Goal: Transaction & Acquisition: Purchase product/service

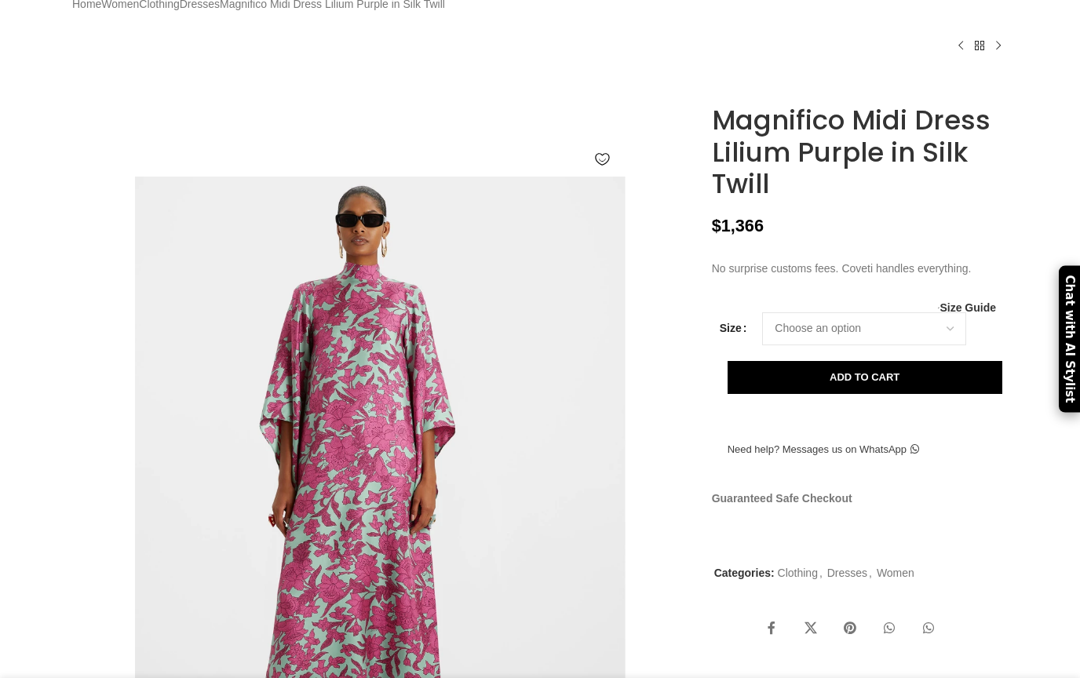
scroll to position [107, 0]
select select "14-uk"
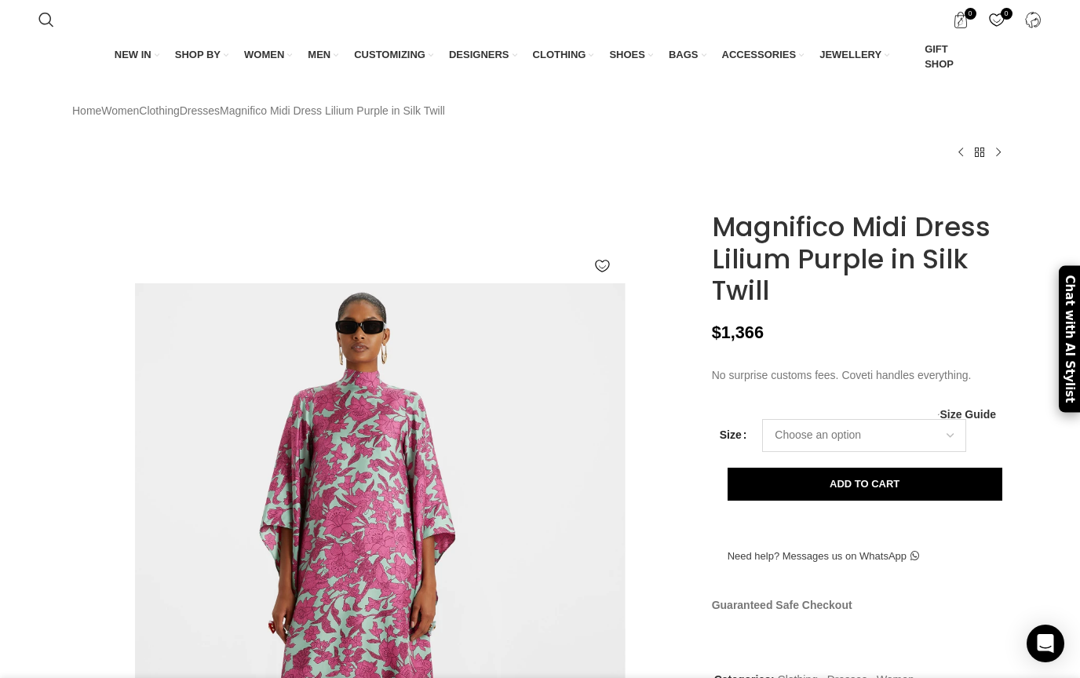
scroll to position [0, 0]
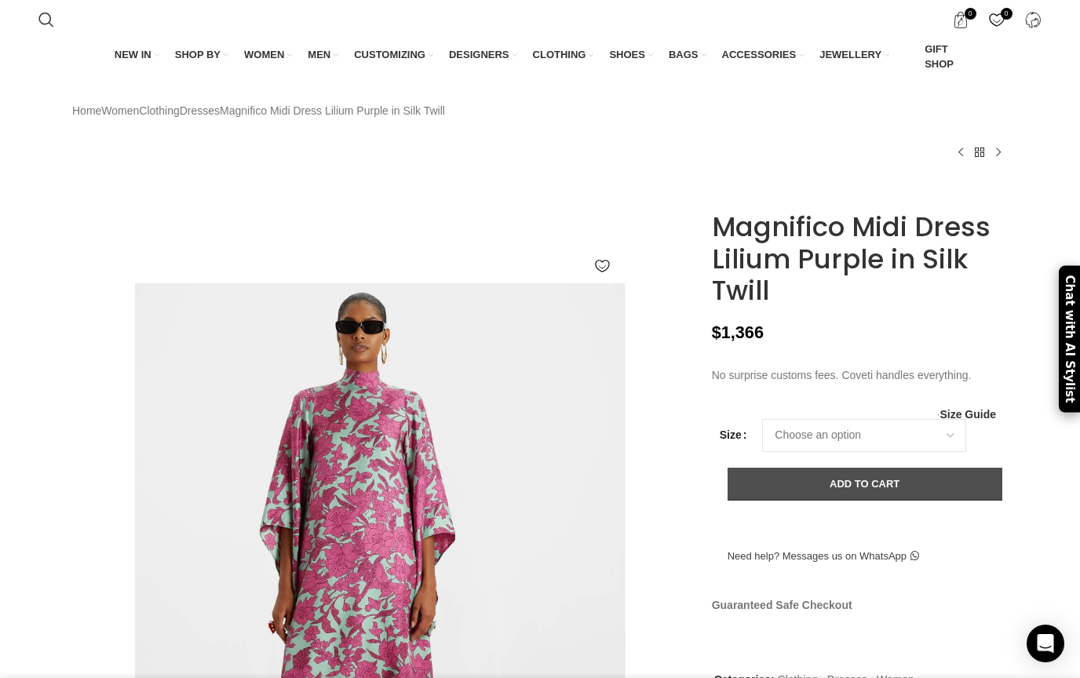
click at [846, 501] on button "Add to cart" at bounding box center [865, 484] width 275 height 33
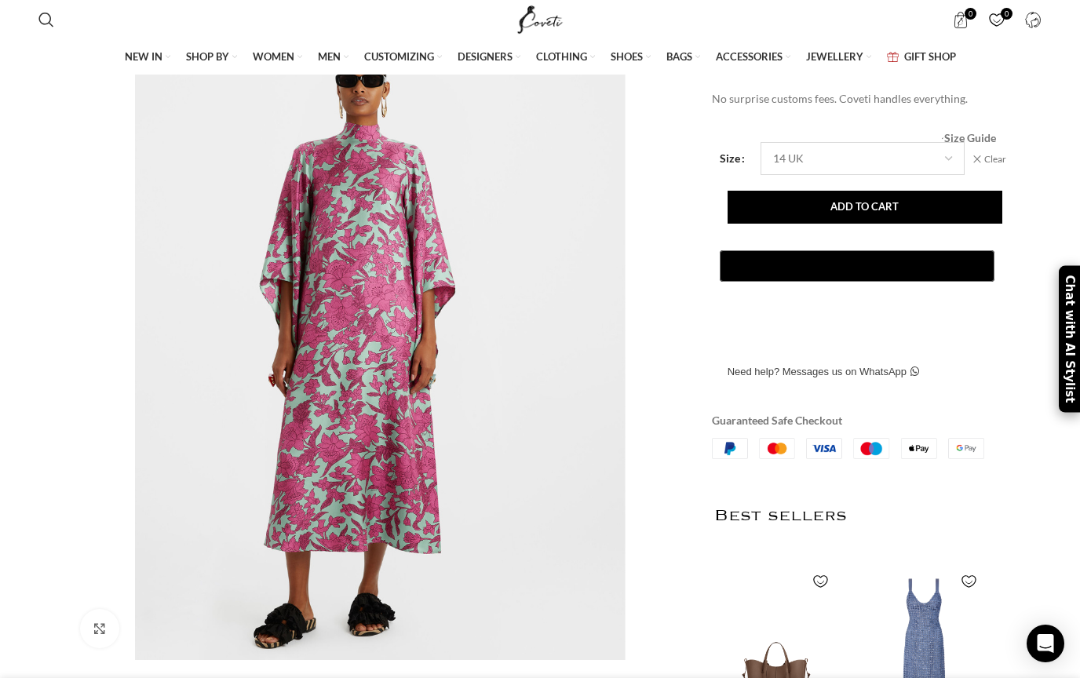
scroll to position [0, 827]
click at [970, 138] on span "Size Guide" at bounding box center [971, 138] width 52 height 0
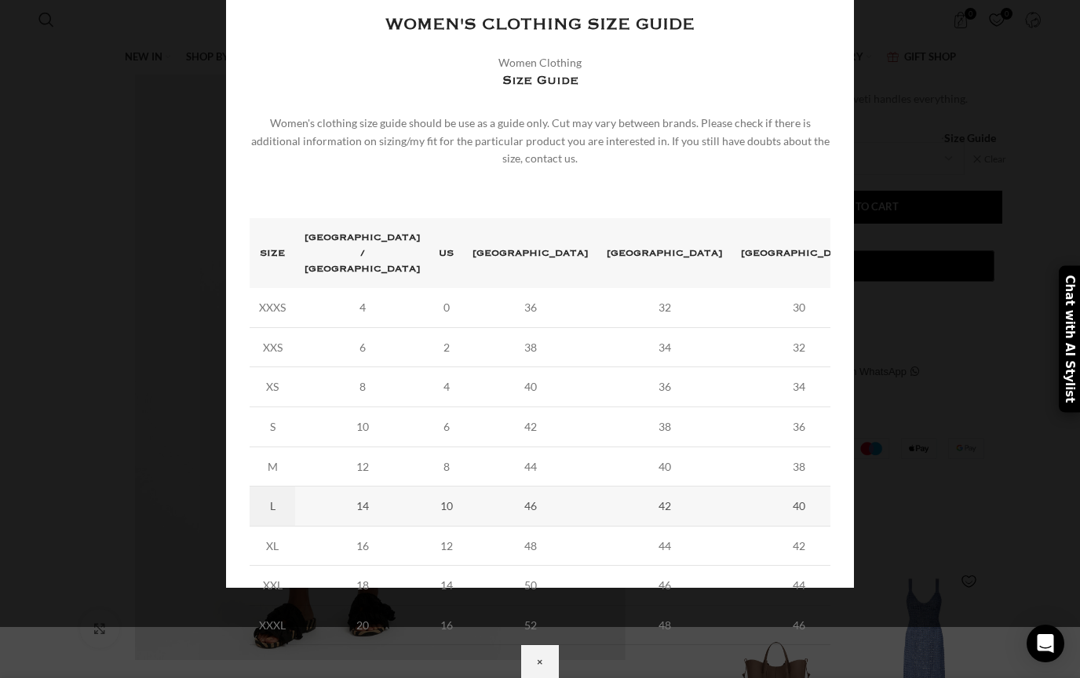
scroll to position [0, 992]
click at [854, 124] on div "Women's clothing size guide Women Clothing Size Guide Women's clothing size gui…" at bounding box center [540, 288] width 628 height 600
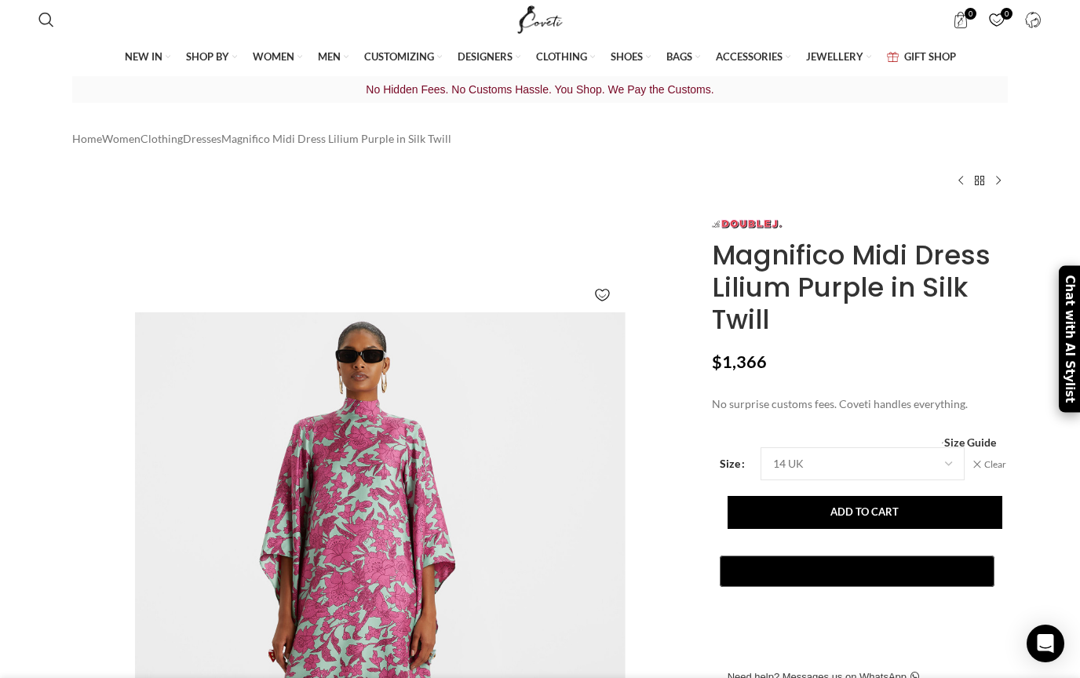
scroll to position [0, 0]
click at [965, 15] on span "0 items" at bounding box center [971, 14] width 12 height 12
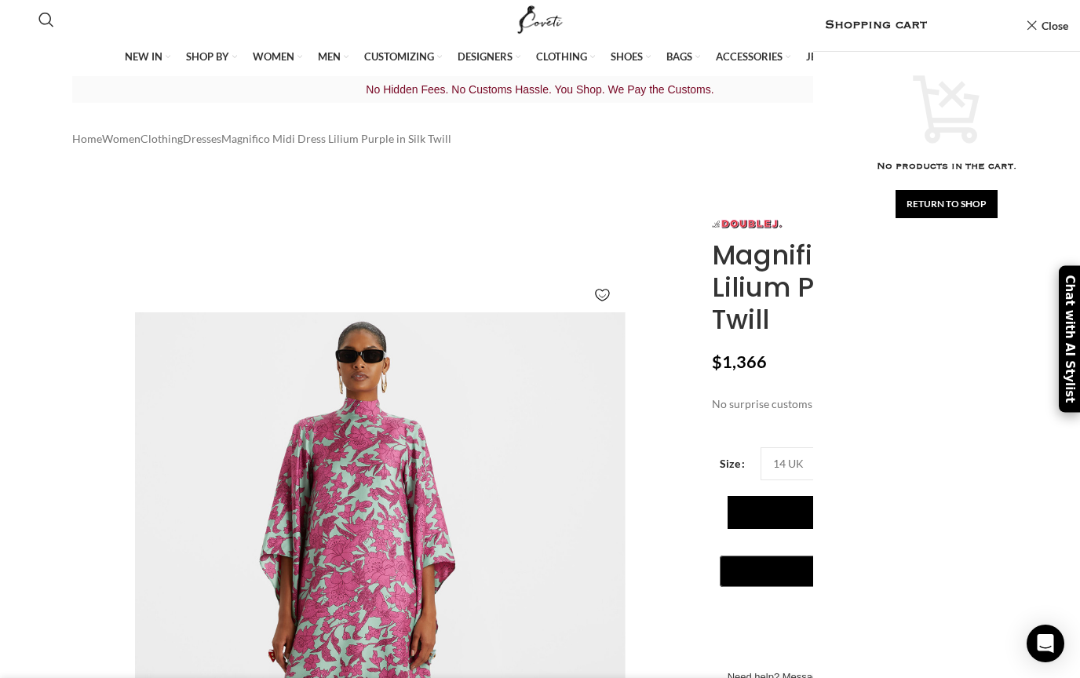
scroll to position [0, 1157]
click at [1054, 24] on link "Close" at bounding box center [1047, 26] width 42 height 20
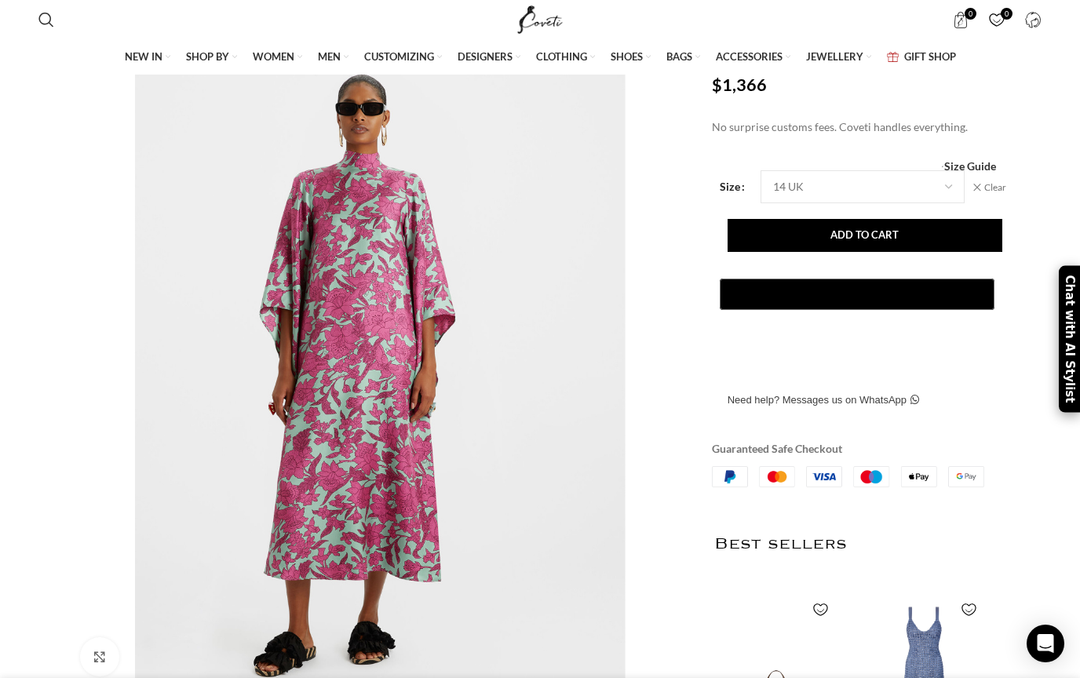
scroll to position [255, 0]
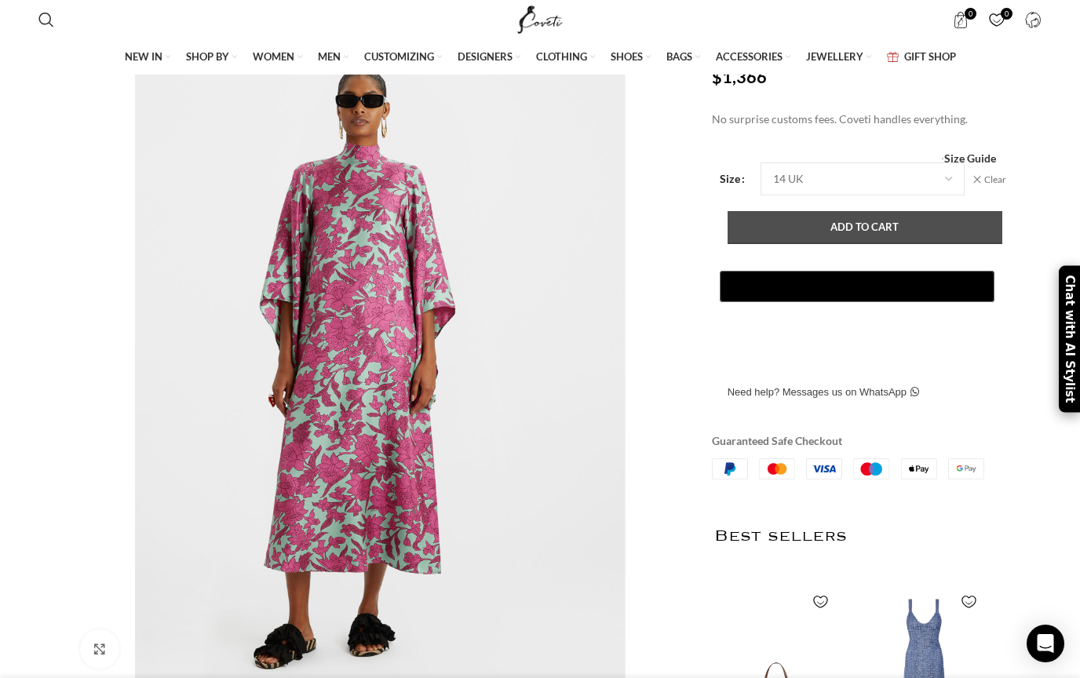
click at [838, 244] on button "Add to cart" at bounding box center [865, 227] width 275 height 33
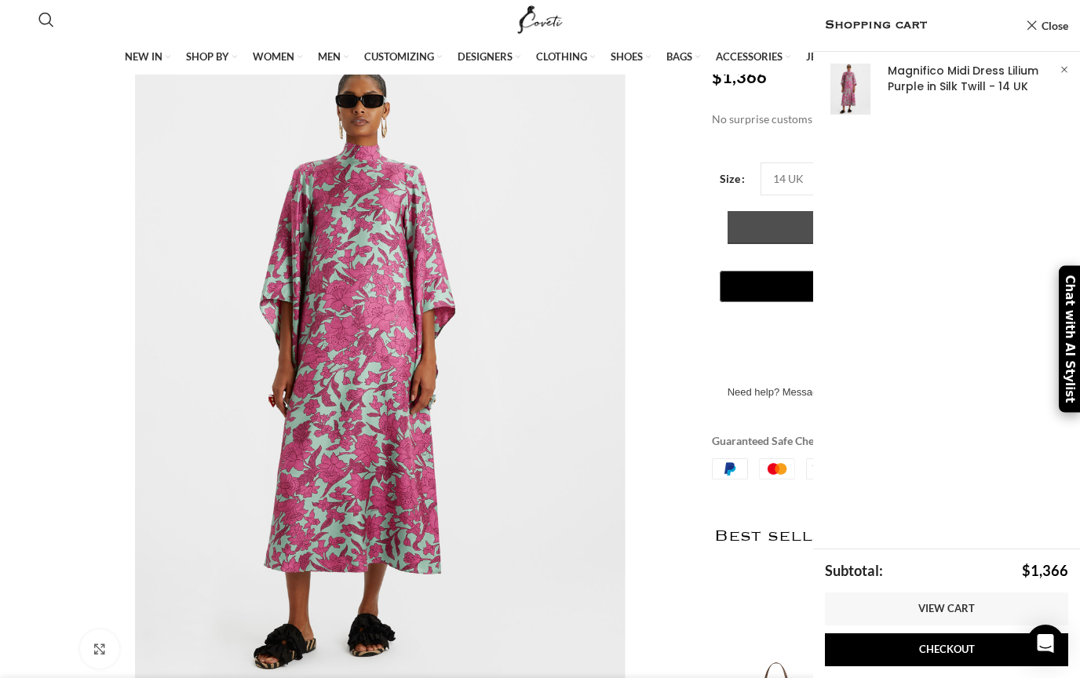
scroll to position [0, 1322]
click at [977, 85] on link "Show" at bounding box center [946, 89] width 267 height 75
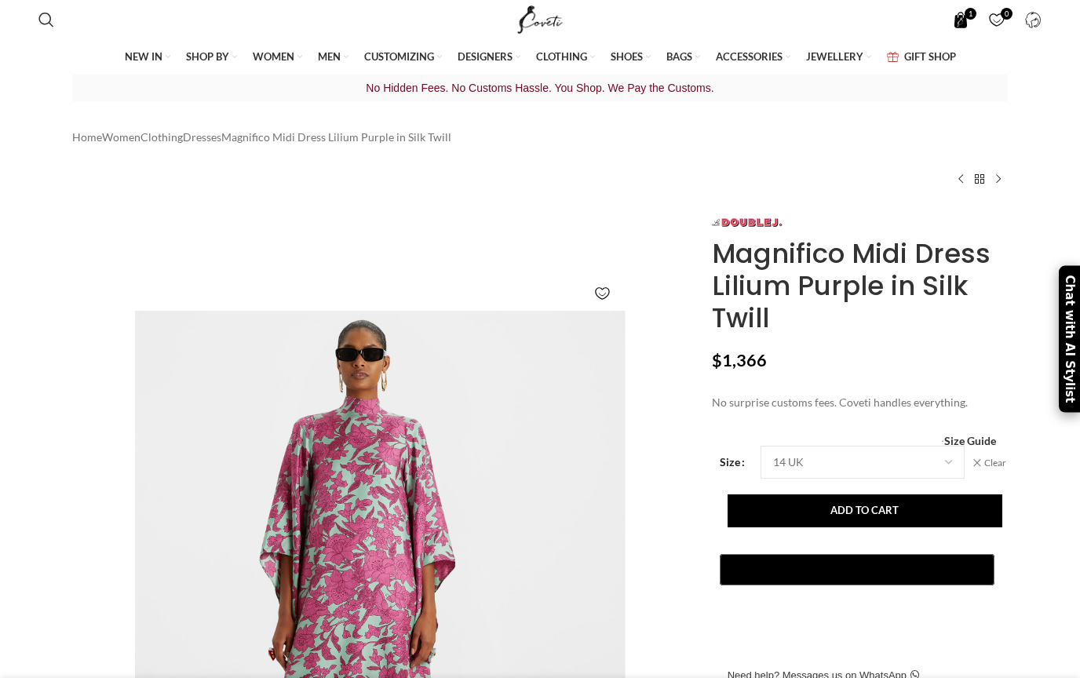
click at [968, 15] on span "1 item" at bounding box center [971, 14] width 12 height 12
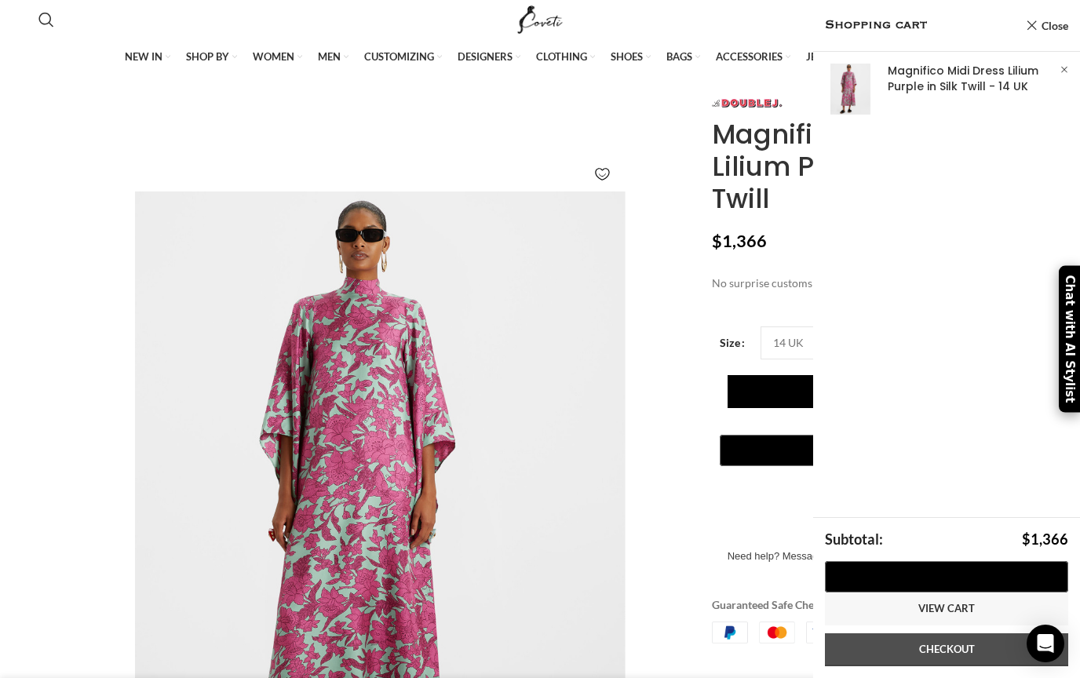
scroll to position [122, 0]
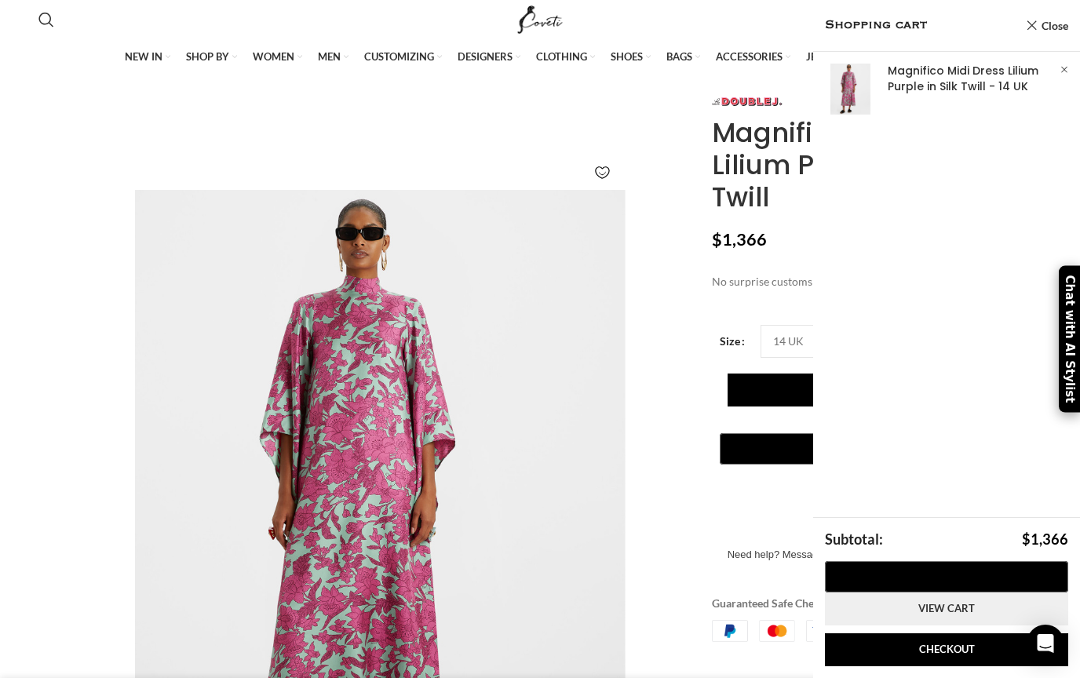
click at [935, 607] on link "View cart" at bounding box center [946, 609] width 243 height 33
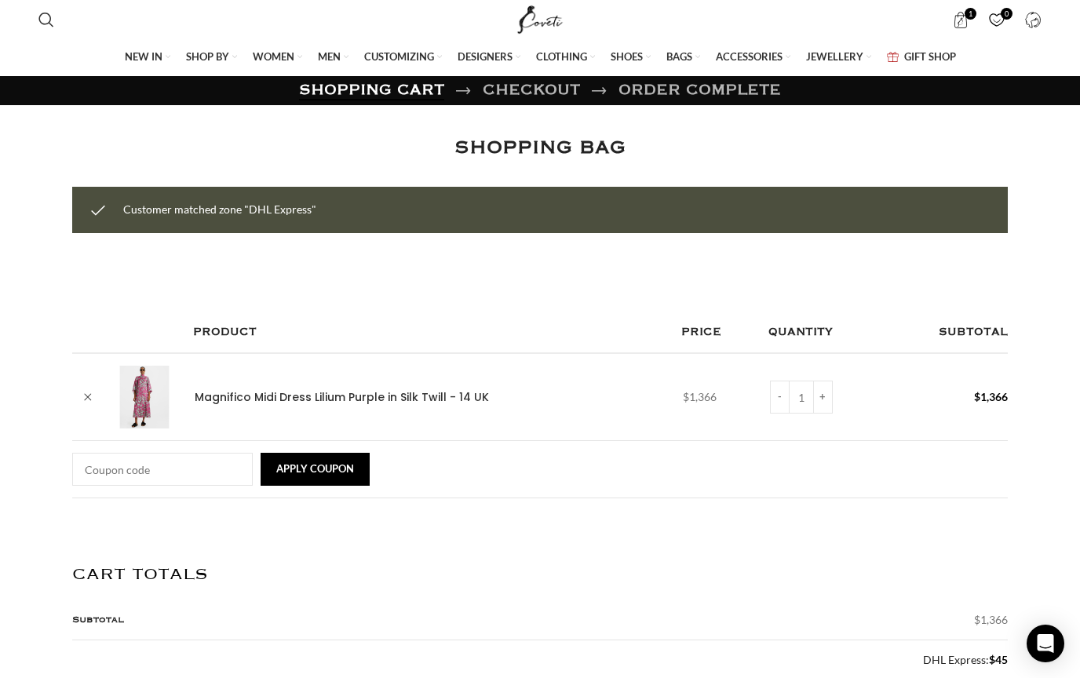
click at [527, 21] on img "Site logo" at bounding box center [540, 19] width 53 height 39
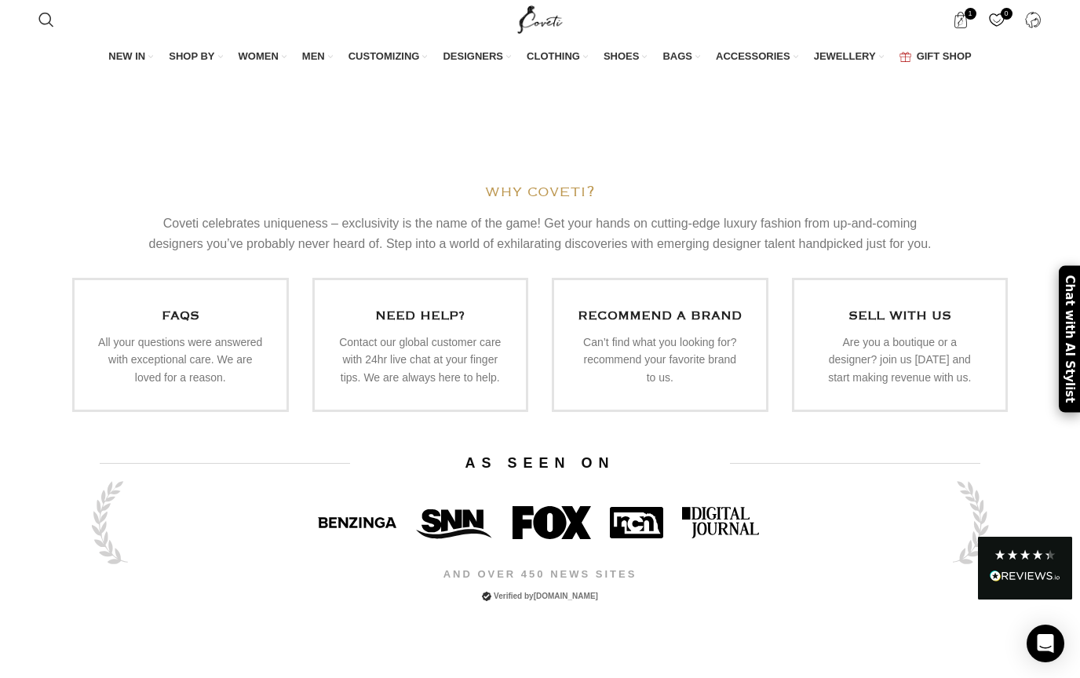
scroll to position [4768, 0]
click at [213, 279] on link "Infobox link" at bounding box center [180, 346] width 217 height 135
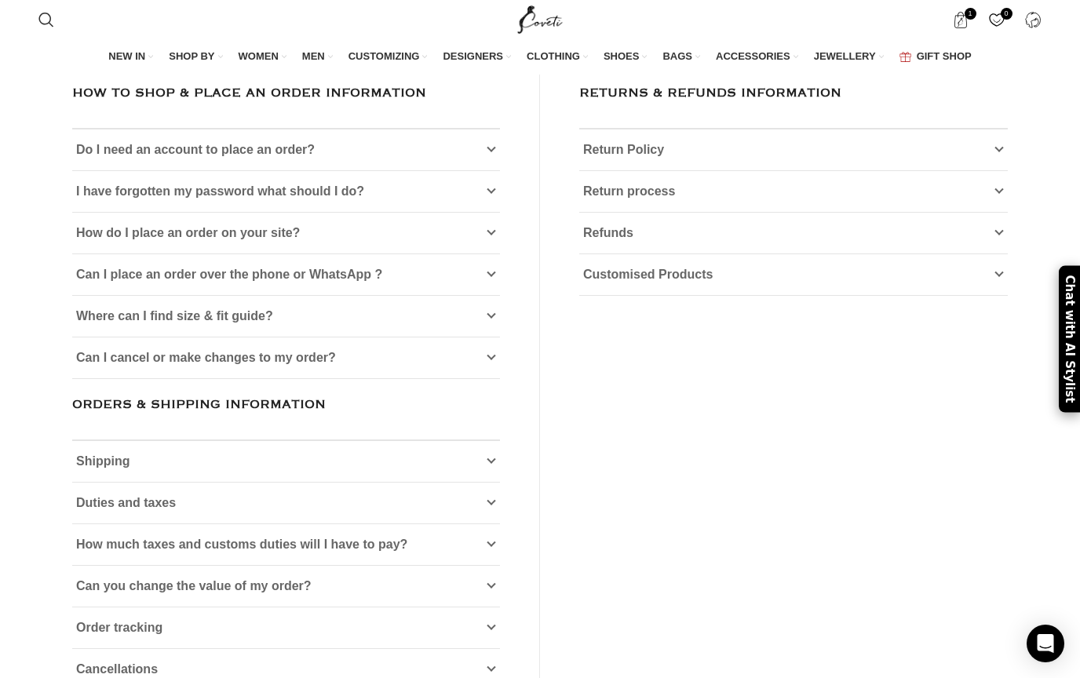
scroll to position [124, 0]
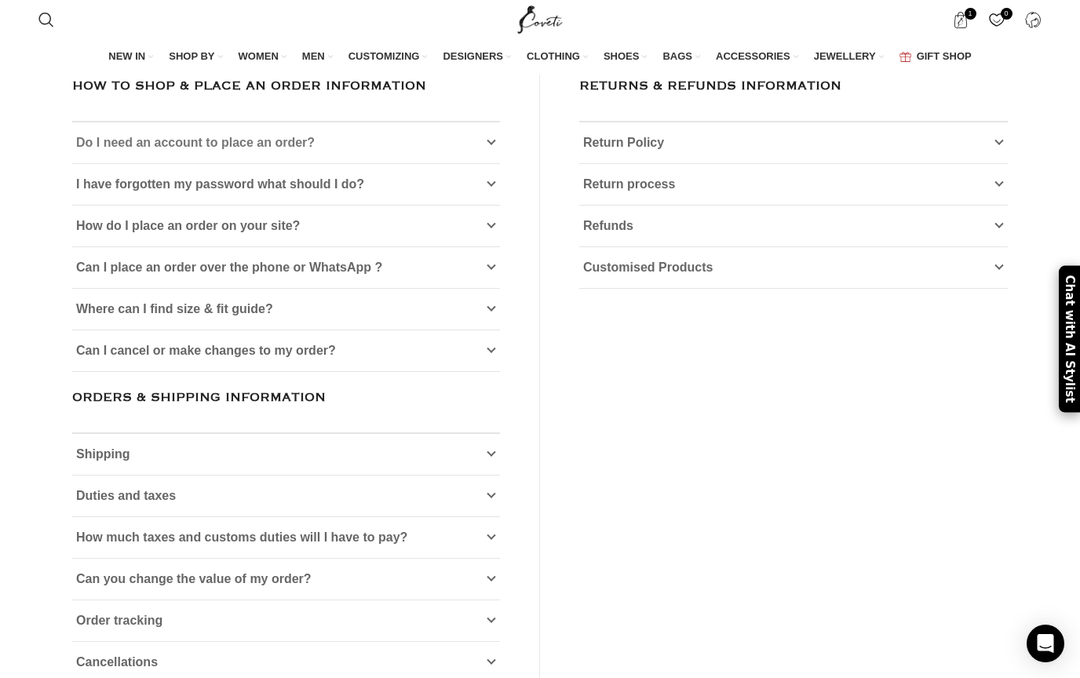
click at [493, 148] on icon at bounding box center [491, 142] width 9 height 9
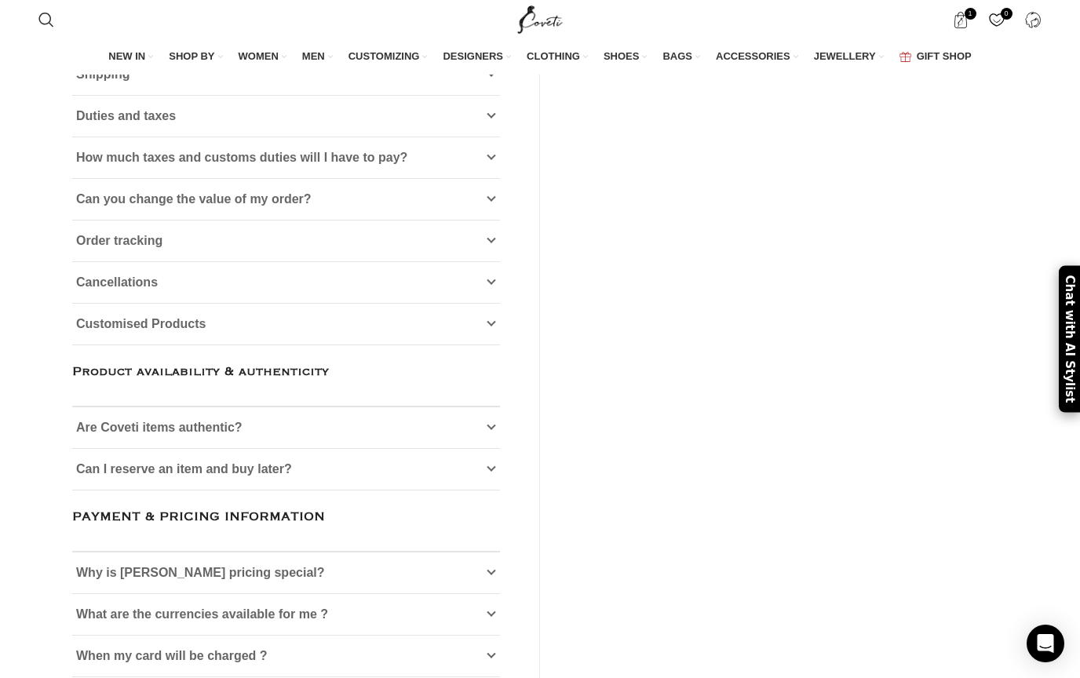
scroll to position [579, 0]
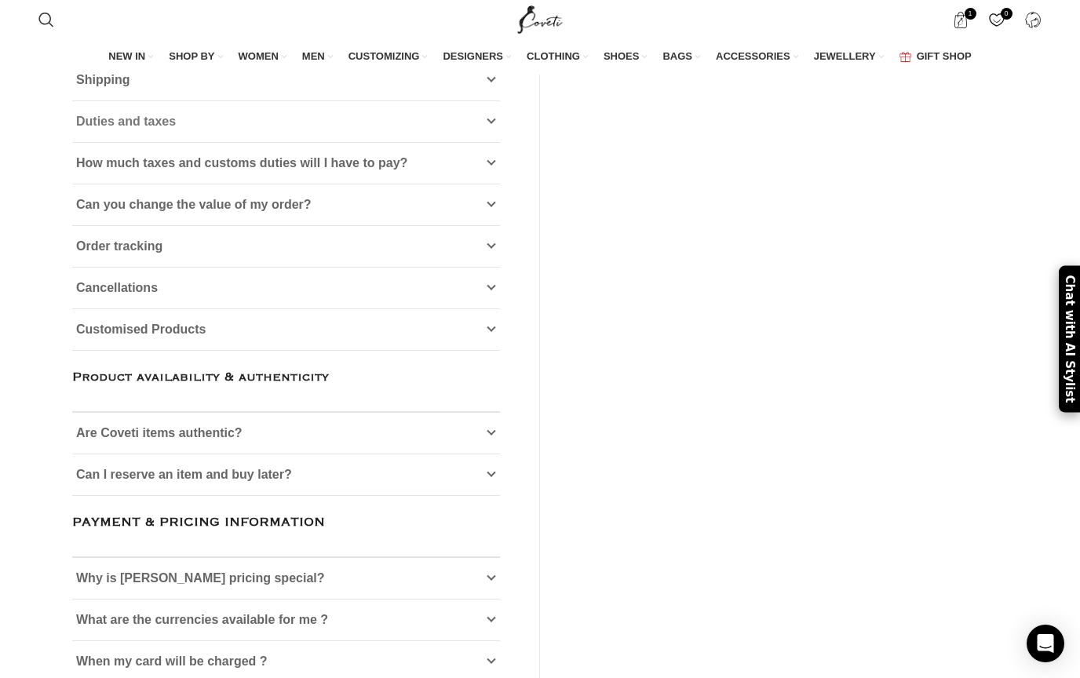
click at [493, 126] on icon at bounding box center [491, 121] width 9 height 9
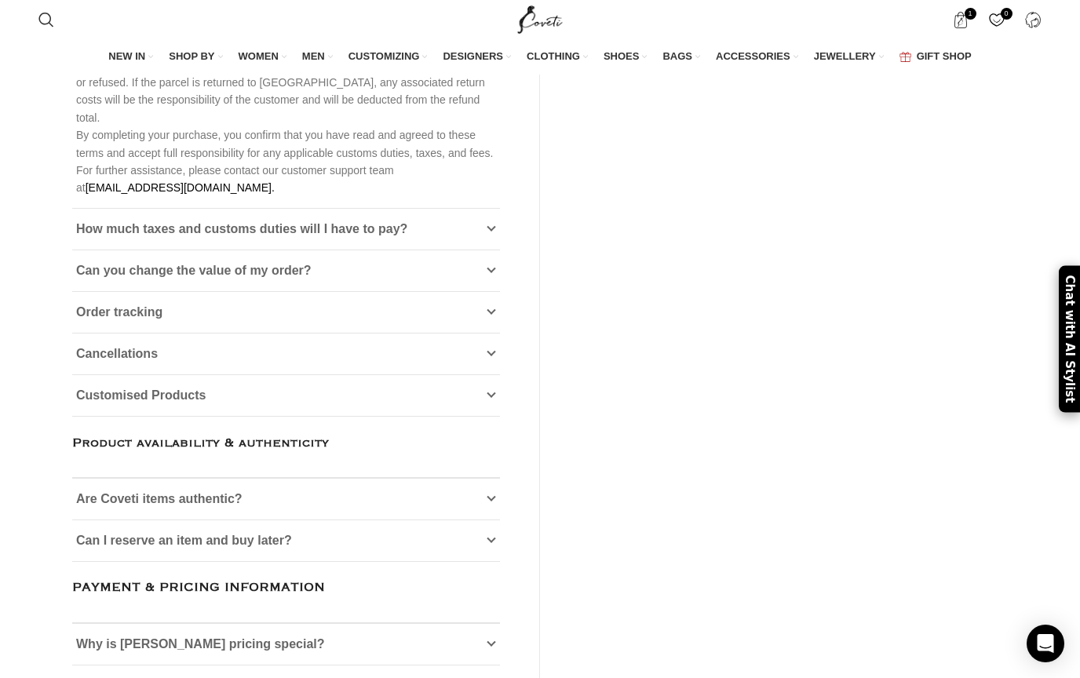
scroll to position [1520, 0]
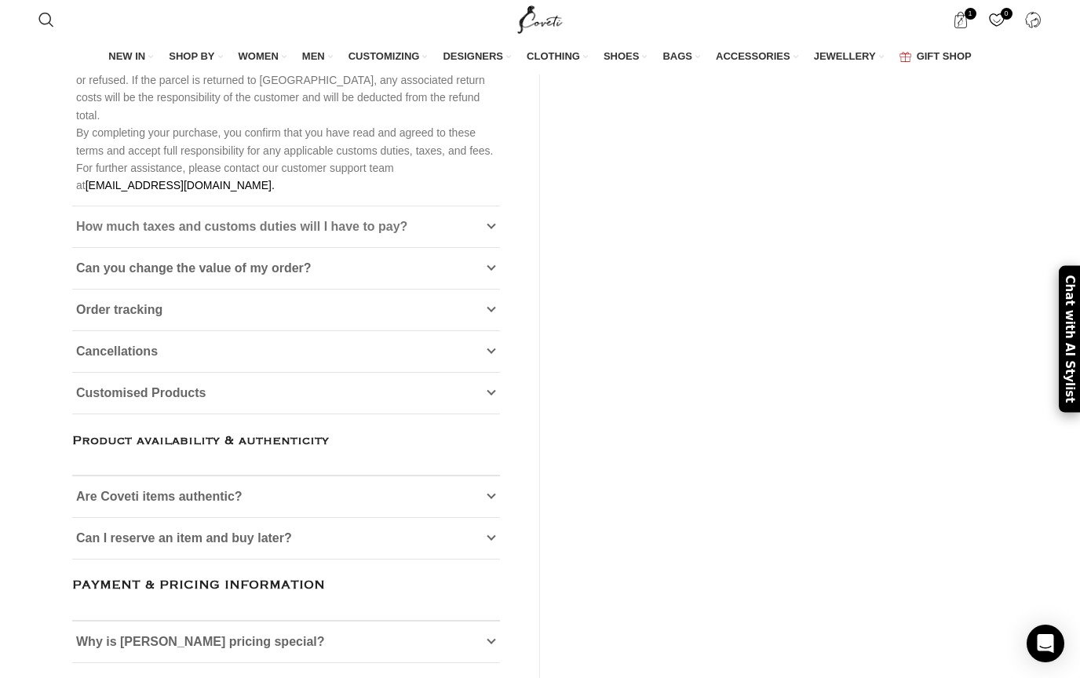
click at [494, 222] on icon at bounding box center [491, 226] width 9 height 9
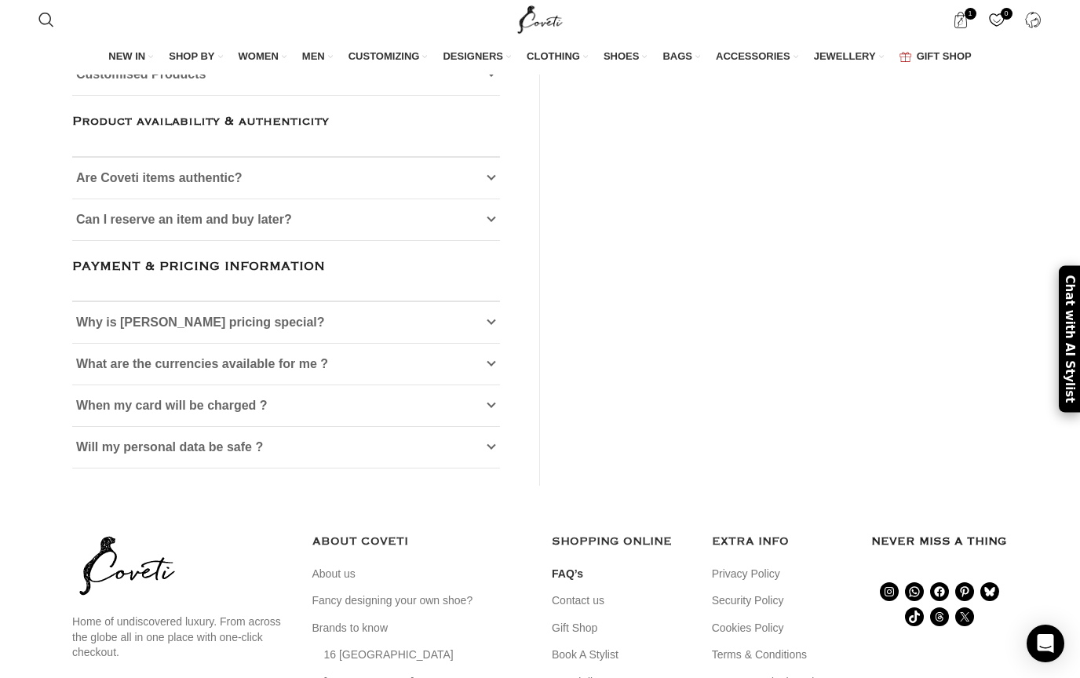
scroll to position [945, 0]
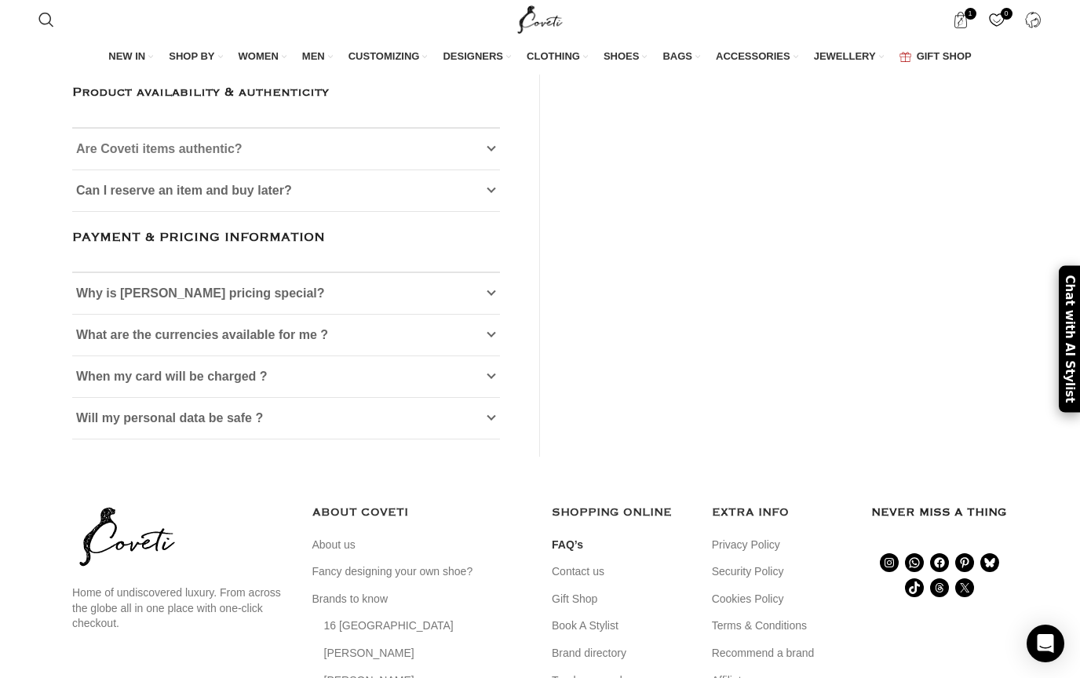
click at [490, 154] on icon at bounding box center [491, 148] width 9 height 9
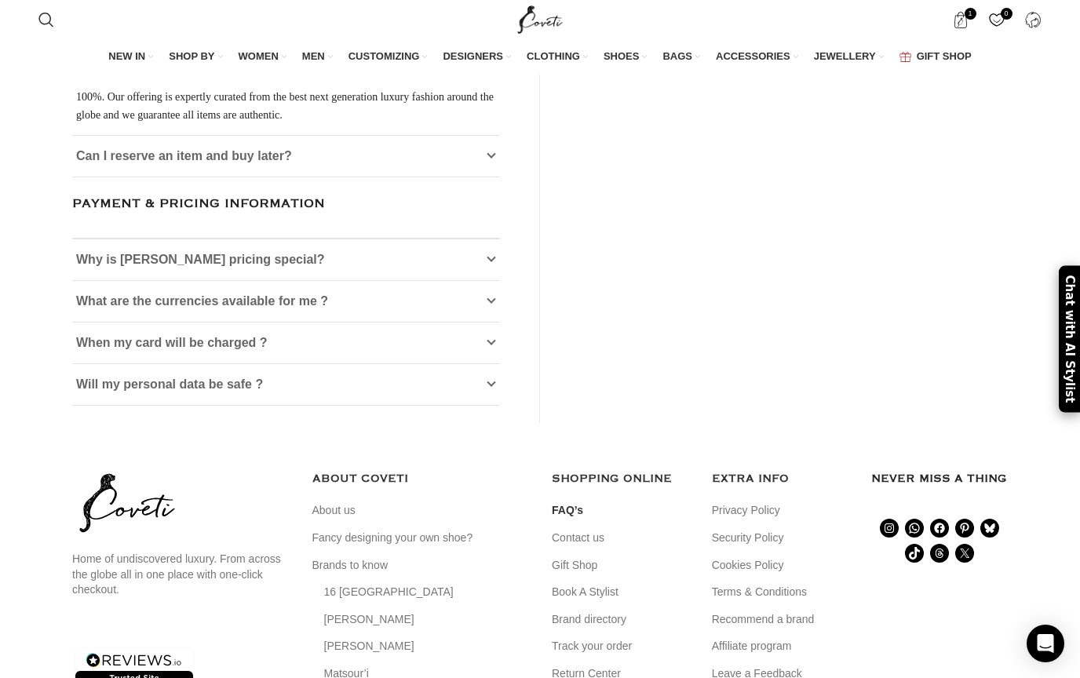
scroll to position [1035, 0]
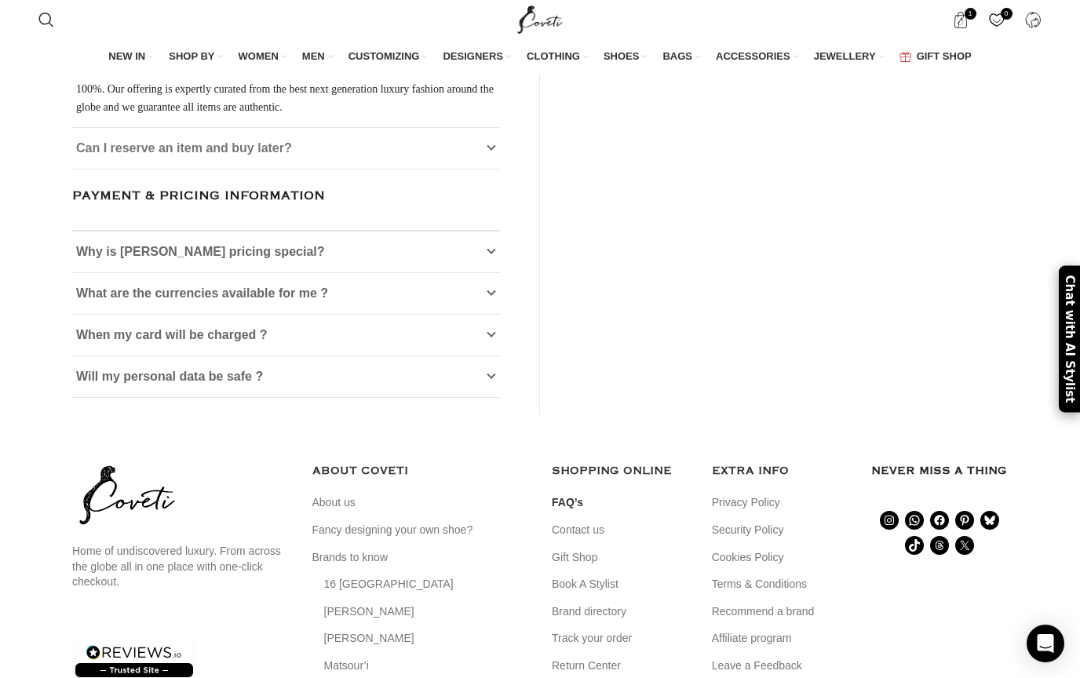
click at [487, 169] on link "Can I reserve an item and buy later?" at bounding box center [286, 148] width 428 height 41
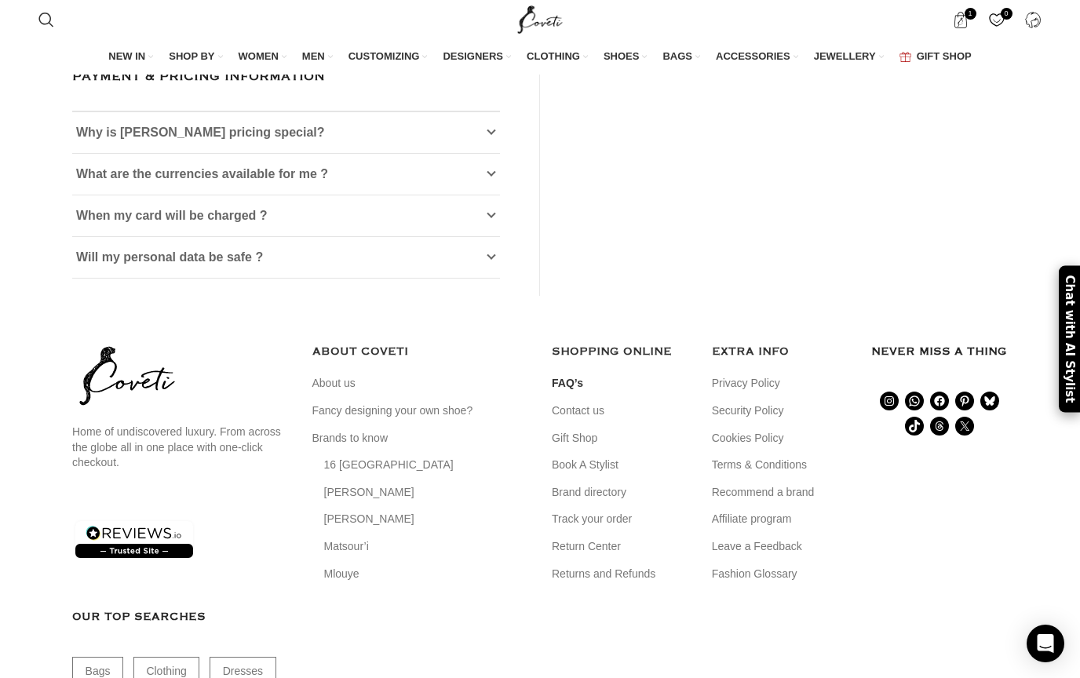
scroll to position [1155, 0]
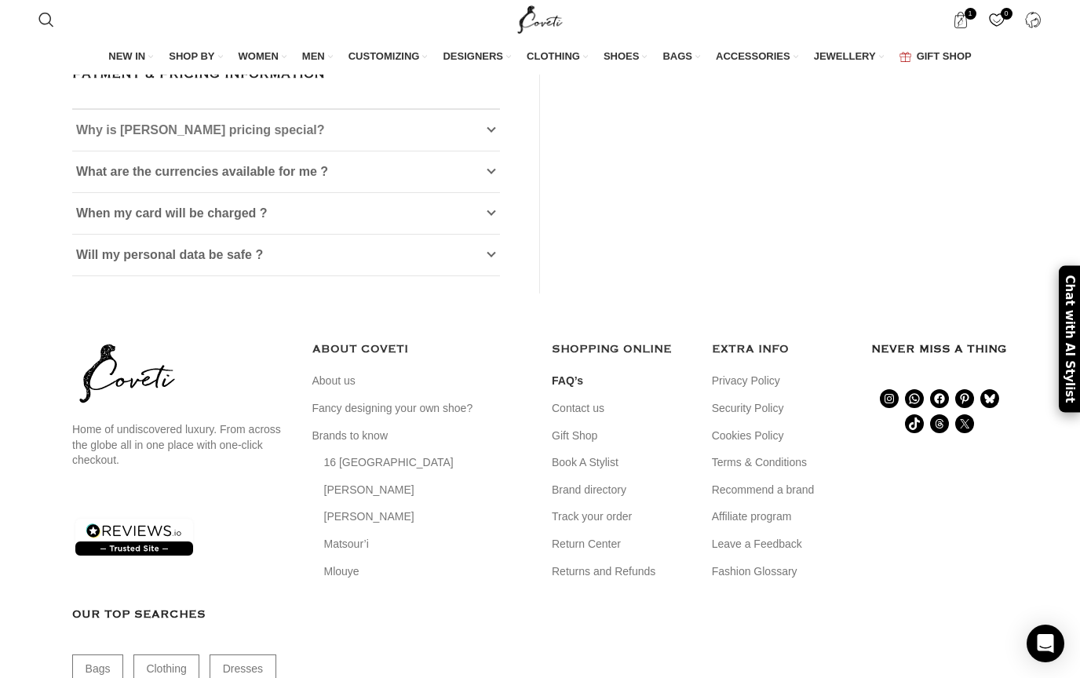
click at [488, 135] on icon at bounding box center [491, 130] width 9 height 9
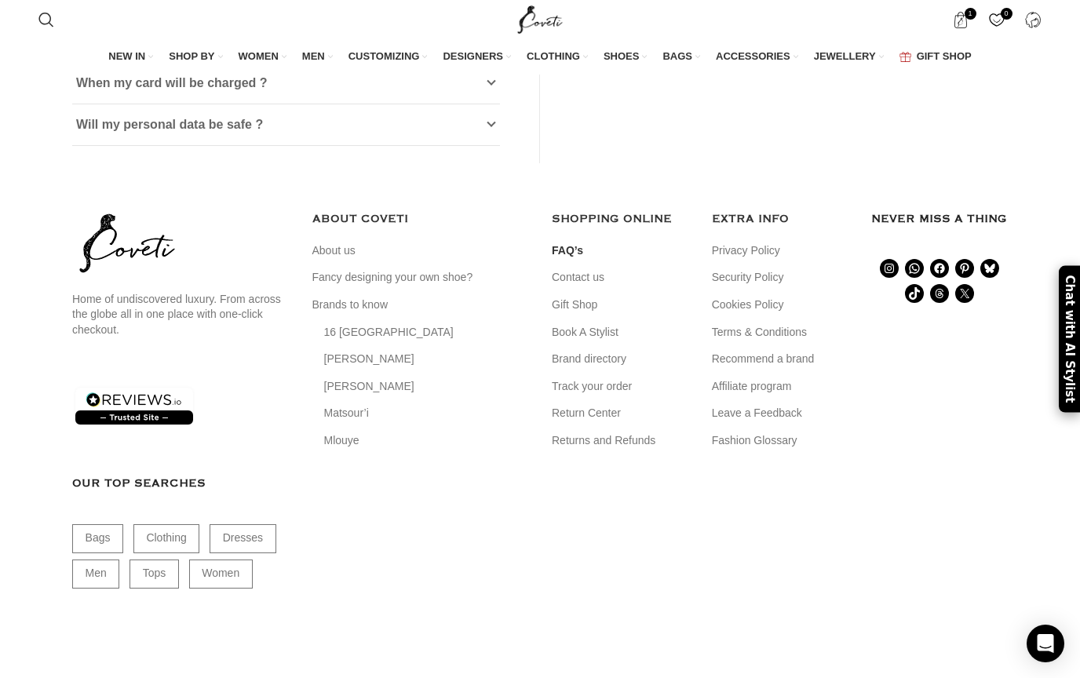
scroll to position [1456, 0]
click at [572, 420] on link "Return Center" at bounding box center [587, 412] width 71 height 16
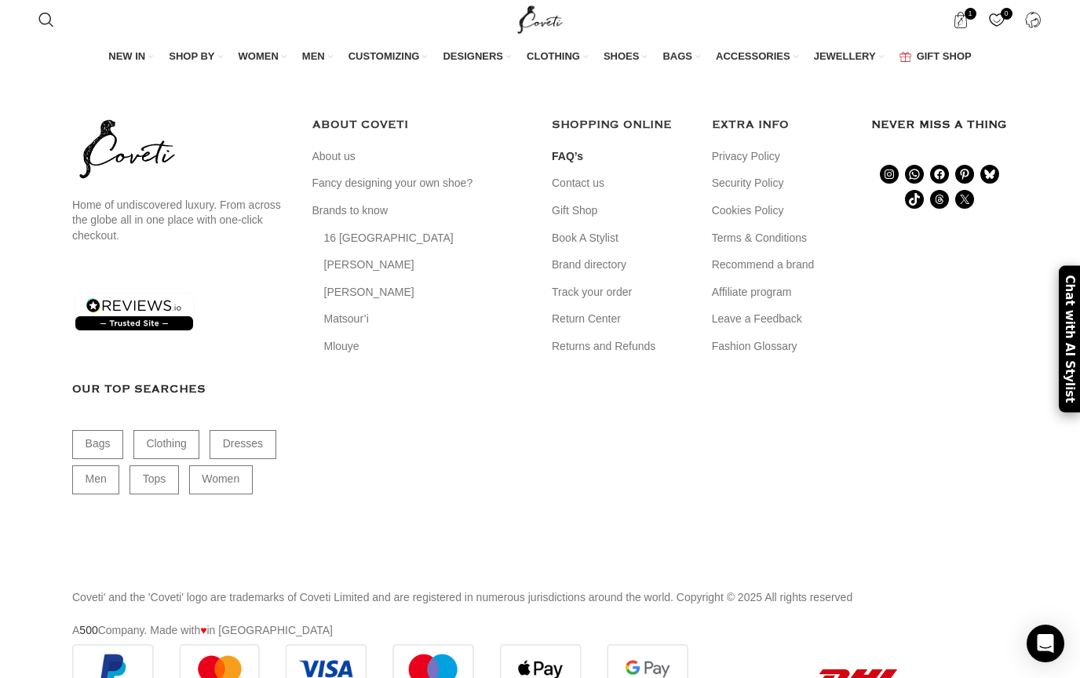
scroll to position [1570, 0]
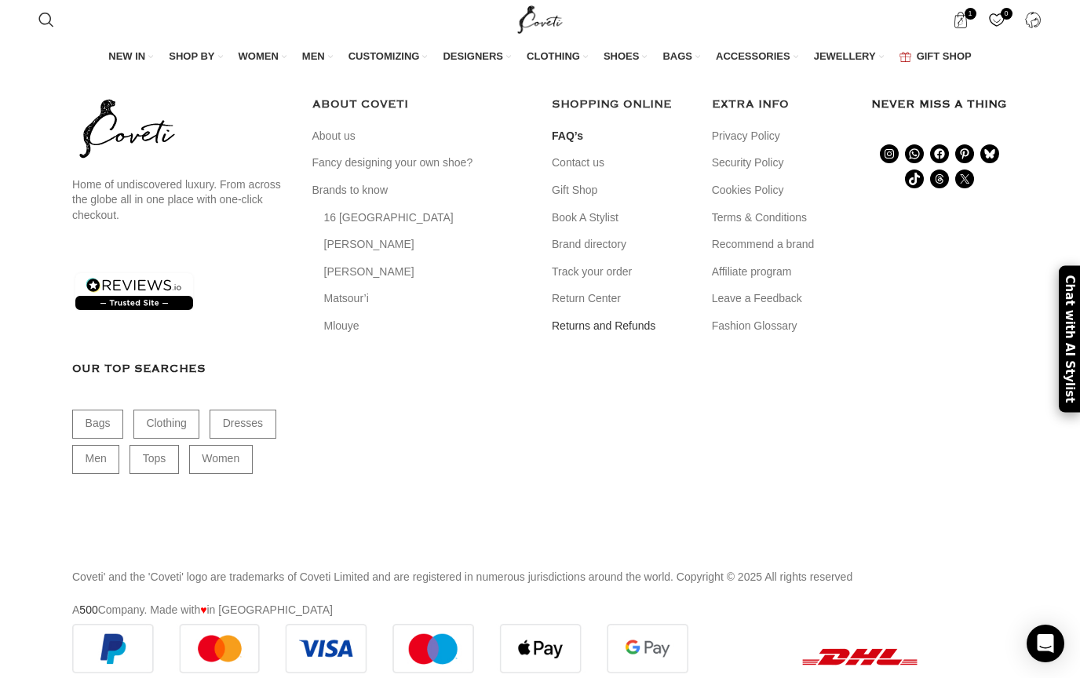
click at [600, 334] on link "Returns and Refunds" at bounding box center [604, 327] width 105 height 16
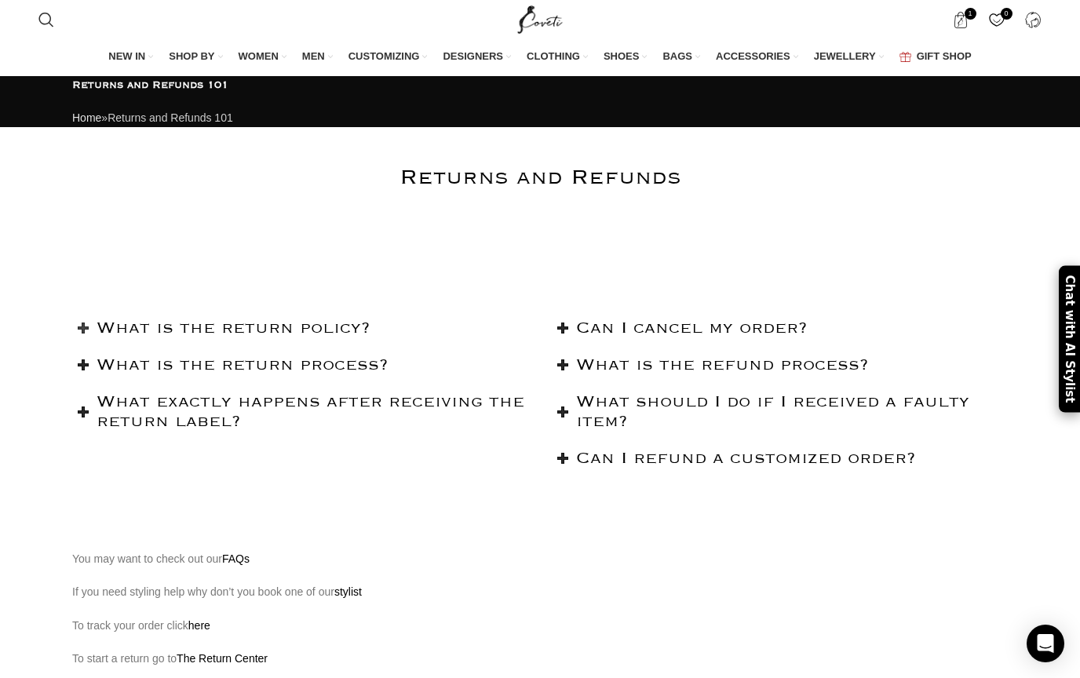
click at [360, 338] on h2 "What is the return policy?" at bounding box center [313, 329] width 432 height 20
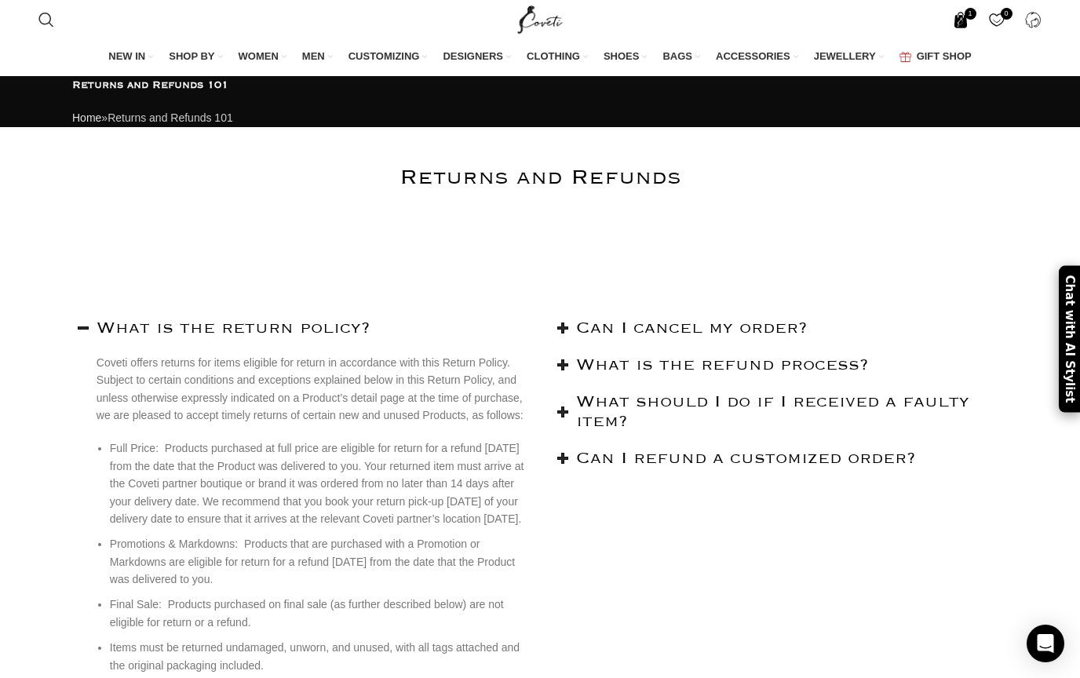
click at [963, 14] on span "1 item" at bounding box center [961, 20] width 16 height 16
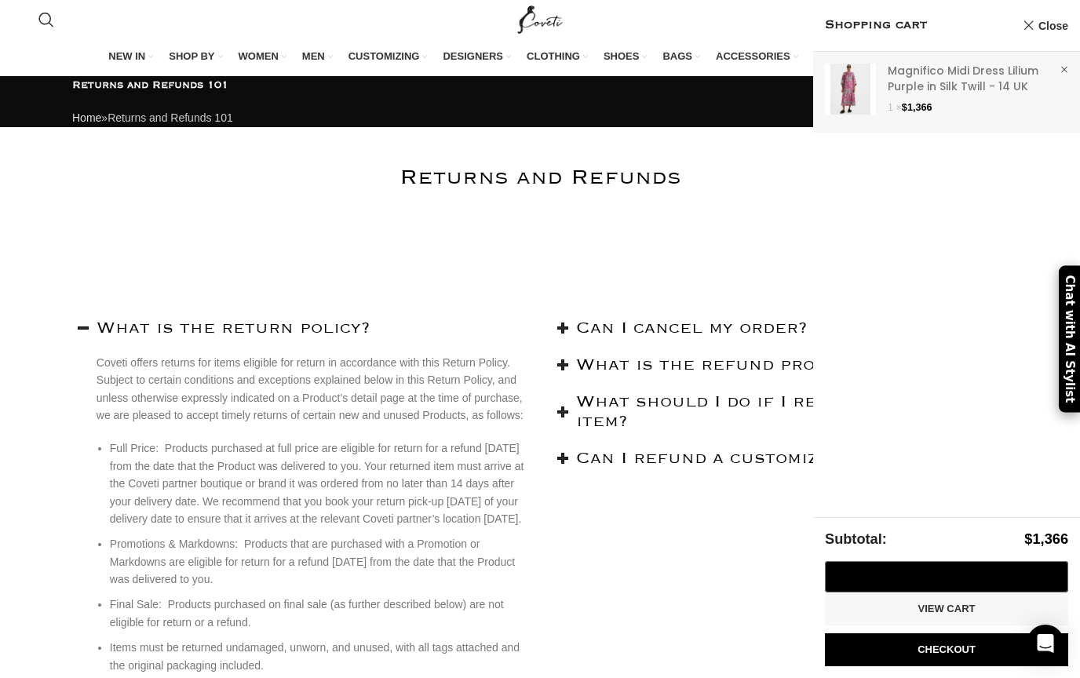
click at [937, 71] on link "Show" at bounding box center [946, 89] width 267 height 75
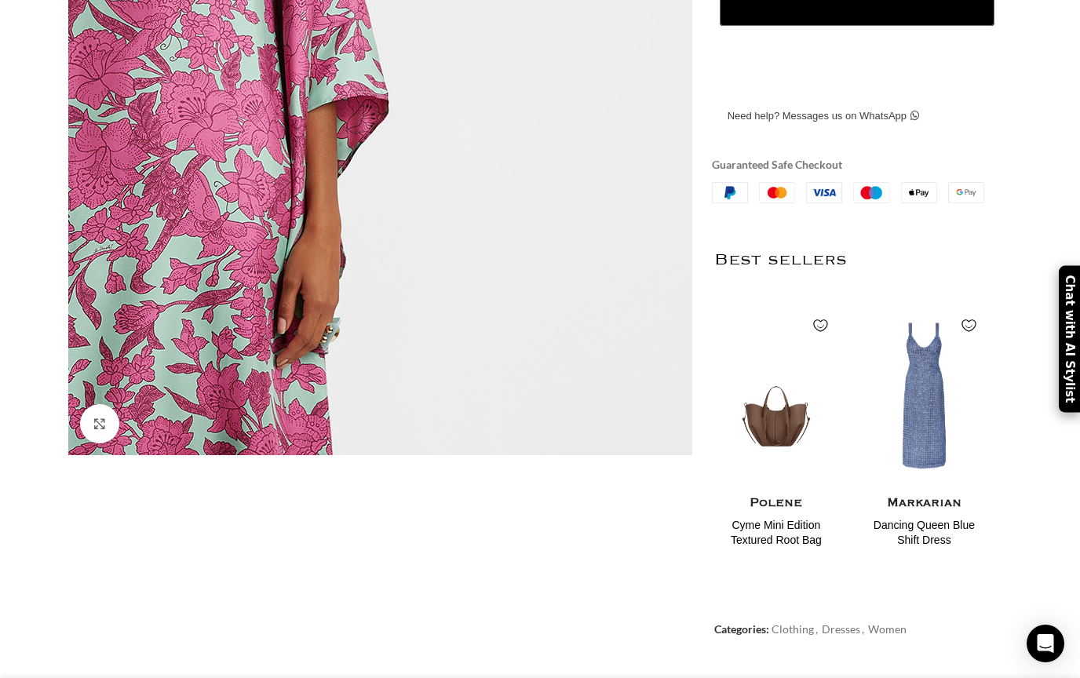
scroll to position [0, 992]
